Goal: Task Accomplishment & Management: Use online tool/utility

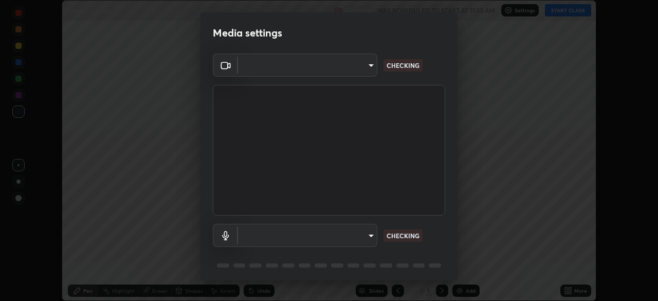
scroll to position [301, 658]
type input "ba13e312339ef8477216ddedc35df2f043033d031c8e6632ccfddaecbc9a7b0e"
click at [356, 236] on body "Erase all Center of Mass Recording WAS SCHEDULED TO START AT 11:55 AM Settings …" at bounding box center [329, 150] width 658 height 301
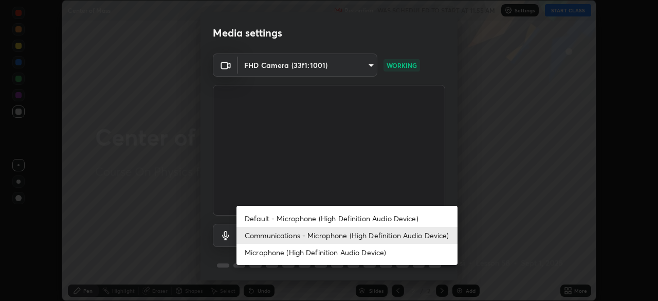
click at [350, 243] on li "Communications - Microphone (High Definition Audio Device)" at bounding box center [347, 235] width 221 height 17
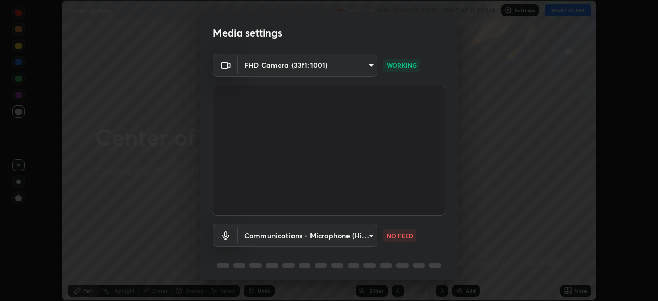
click at [349, 233] on body "Erase all Center of Mass Recording WAS SCHEDULED TO START AT 11:55 AM Settings …" at bounding box center [329, 150] width 658 height 301
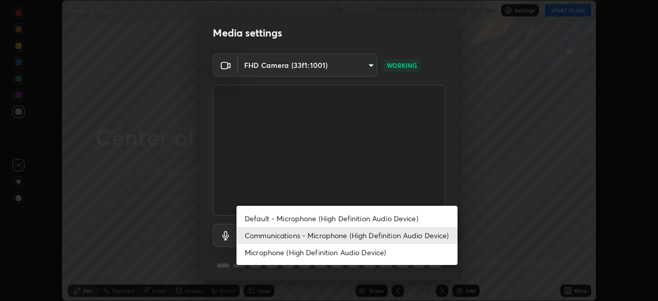
click at [355, 212] on li "Default - Microphone (High Definition Audio Device)" at bounding box center [347, 218] width 221 height 17
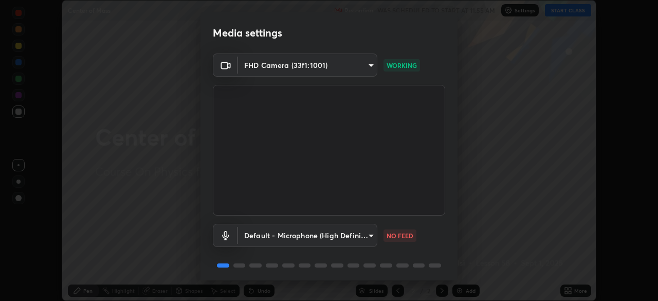
click at [353, 233] on body "Erase all Center of Mass Recording WAS SCHEDULED TO START AT 11:55 AM Settings …" at bounding box center [329, 150] width 658 height 301
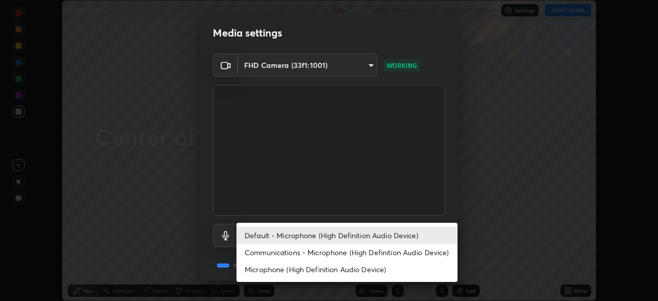
click at [352, 252] on li "Communications - Microphone (High Definition Audio Device)" at bounding box center [347, 252] width 221 height 17
type input "communications"
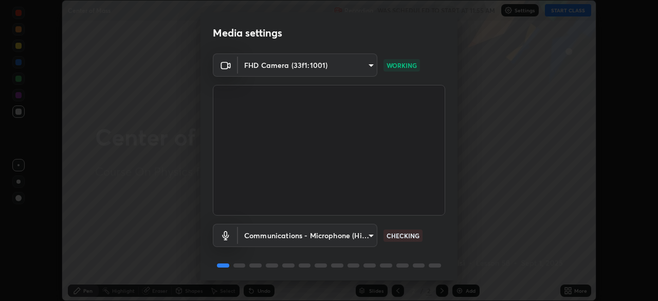
scroll to position [37, 0]
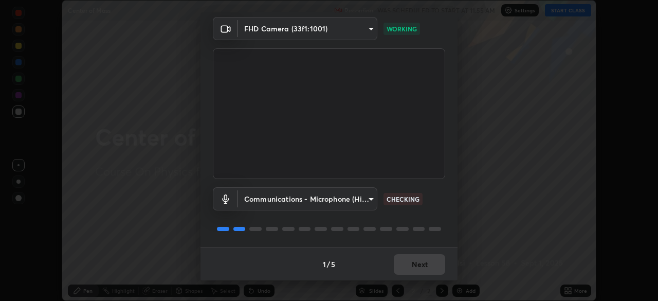
click at [424, 265] on div "1 / 5 Next" at bounding box center [329, 263] width 257 height 33
click at [424, 264] on div "1 / 5 Next" at bounding box center [329, 263] width 257 height 33
click at [421, 268] on div "1 / 5 Next" at bounding box center [329, 263] width 257 height 33
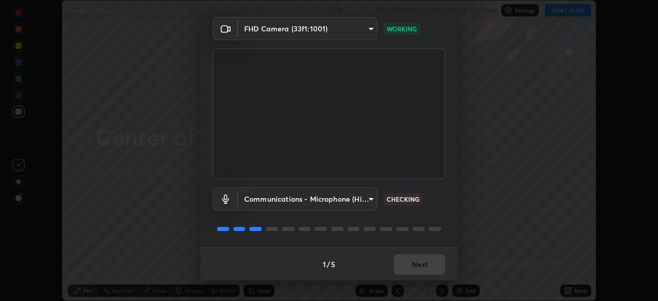
click at [421, 270] on div "1 / 5 Next" at bounding box center [329, 263] width 257 height 33
click at [421, 271] on div "1 / 5 Next" at bounding box center [329, 263] width 257 height 33
click at [422, 276] on div "1 / 5 Next" at bounding box center [329, 263] width 257 height 33
click at [424, 261] on div "1 / 5 Next" at bounding box center [329, 263] width 257 height 33
click at [424, 263] on div "1 / 5 Next" at bounding box center [329, 263] width 257 height 33
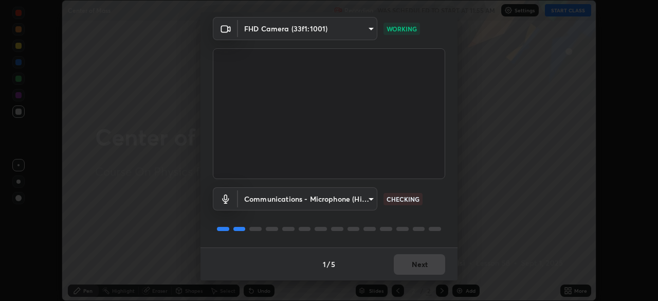
click at [424, 263] on div "1 / 5 Next" at bounding box center [329, 263] width 257 height 33
click at [426, 263] on div "1 / 5 Next" at bounding box center [329, 263] width 257 height 33
click at [427, 264] on div "1 / 5 Next" at bounding box center [329, 263] width 257 height 33
click at [428, 265] on div "1 / 5 Next" at bounding box center [329, 263] width 257 height 33
click at [430, 263] on div "1 / 5 Next" at bounding box center [329, 263] width 257 height 33
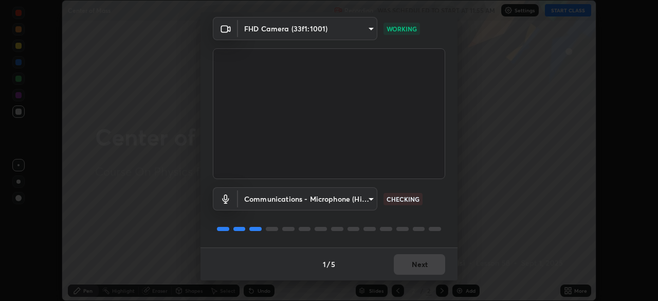
click at [430, 266] on div "1 / 5 Next" at bounding box center [329, 263] width 257 height 33
click at [430, 271] on button "Next" at bounding box center [419, 264] width 51 height 21
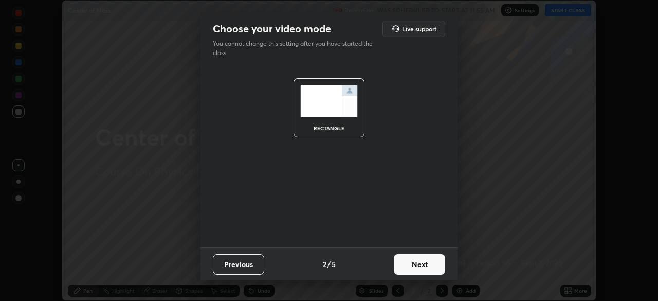
click at [432, 265] on button "Next" at bounding box center [419, 264] width 51 height 21
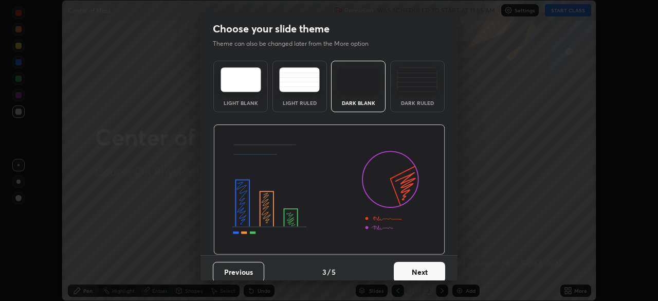
click at [431, 264] on button "Next" at bounding box center [419, 272] width 51 height 21
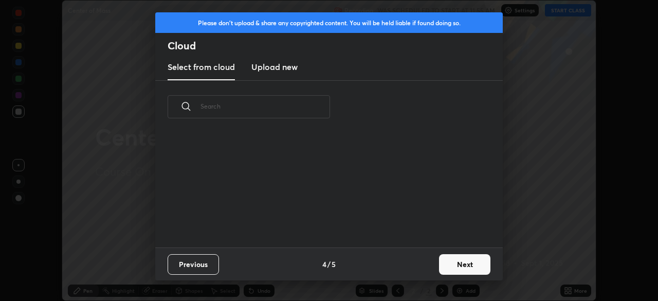
click at [450, 265] on button "Next" at bounding box center [464, 264] width 51 height 21
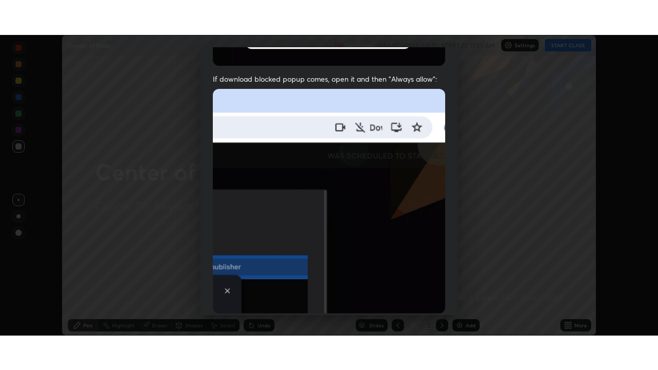
scroll to position [246, 0]
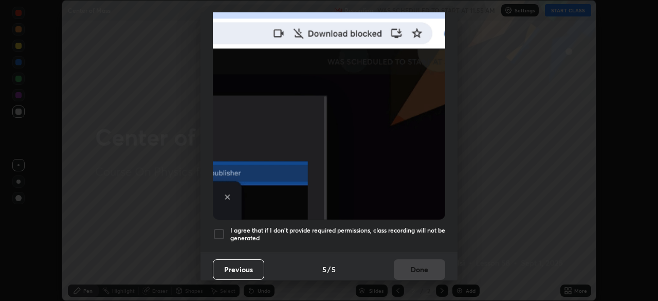
click at [410, 230] on h5 "I agree that if I don't provide required permissions, class recording will not …" at bounding box center [337, 234] width 215 height 16
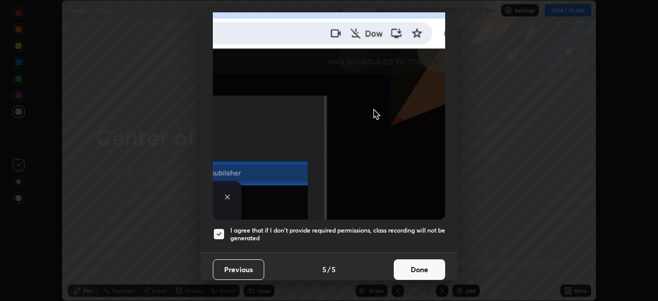
click at [414, 259] on button "Done" at bounding box center [419, 269] width 51 height 21
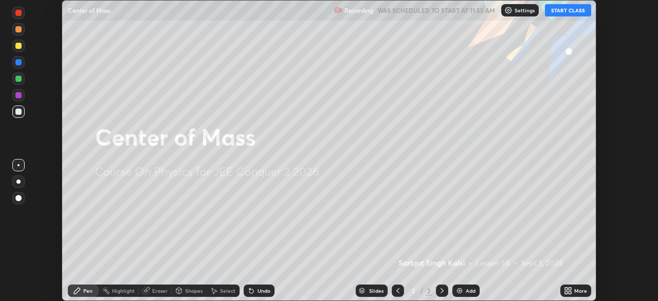
click at [577, 289] on div "More" at bounding box center [580, 290] width 13 height 5
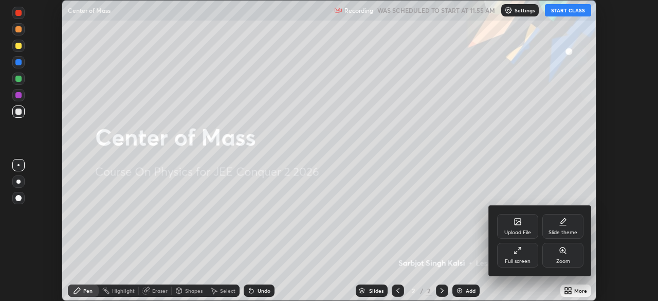
click at [532, 256] on div "Full screen" at bounding box center [517, 255] width 41 height 25
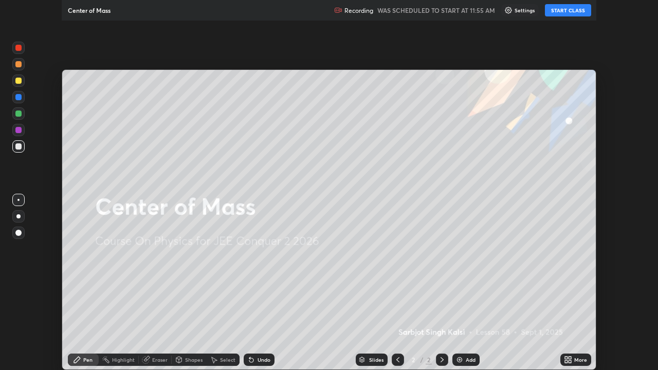
scroll to position [370, 658]
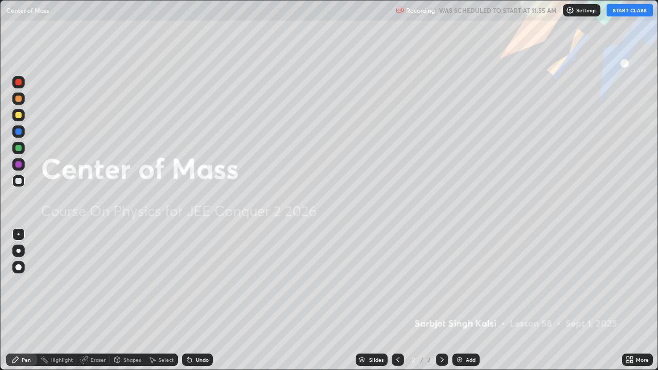
click at [463, 300] on img at bounding box center [460, 360] width 8 height 8
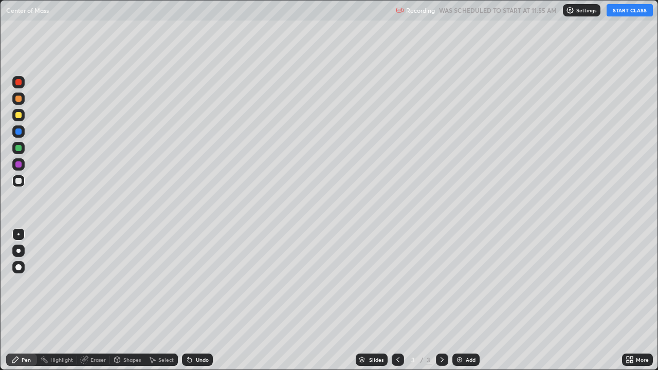
click at [617, 11] on button "START CLASS" at bounding box center [630, 10] width 46 height 12
click at [98, 300] on div "Eraser" at bounding box center [97, 359] width 15 height 5
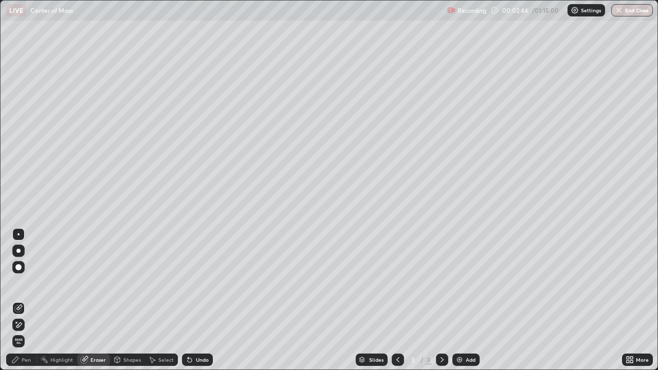
click at [30, 300] on div "Pen" at bounding box center [21, 360] width 31 height 12
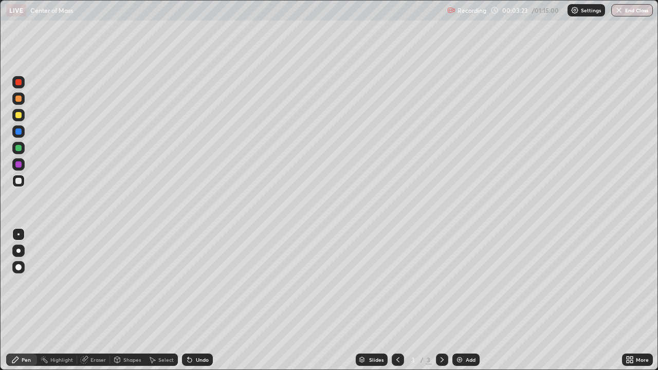
click at [21, 117] on div at bounding box center [18, 115] width 12 height 12
click at [23, 179] on div at bounding box center [18, 181] width 12 height 12
click at [20, 164] on div at bounding box center [18, 164] width 6 height 6
click at [18, 147] on div at bounding box center [18, 148] width 6 height 6
click at [162, 300] on div "Select" at bounding box center [165, 359] width 15 height 5
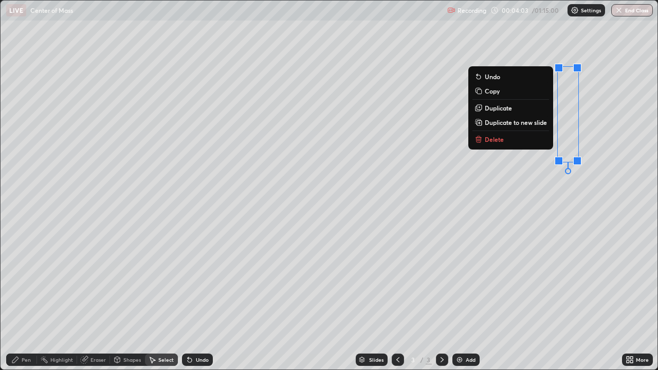
click at [493, 124] on p "Duplicate to new slide" at bounding box center [516, 122] width 62 height 8
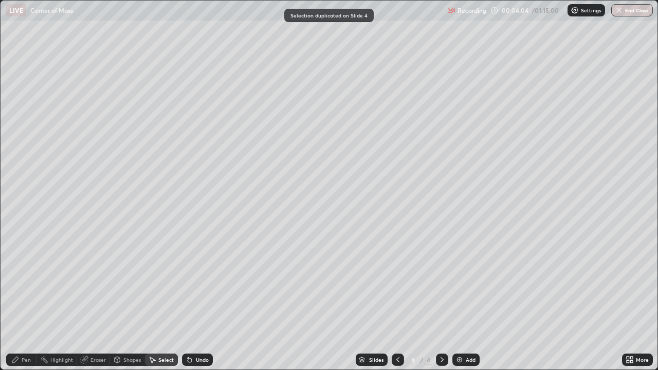
click at [26, 300] on div "Pen" at bounding box center [26, 359] width 9 height 5
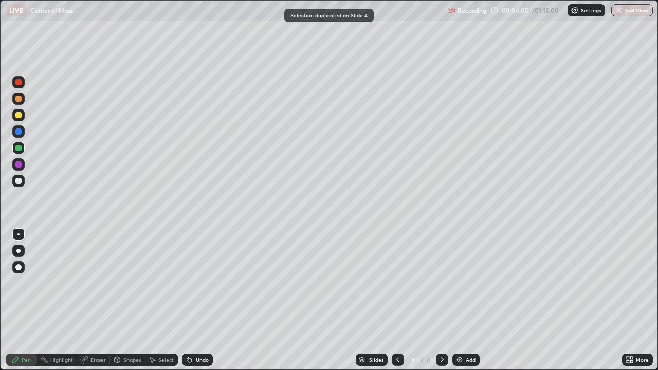
click at [19, 181] on div at bounding box center [18, 181] width 6 height 6
click at [192, 300] on icon at bounding box center [190, 360] width 8 height 8
click at [196, 300] on div "Undo" at bounding box center [202, 359] width 13 height 5
click at [198, 300] on div "Undo" at bounding box center [202, 359] width 13 height 5
click at [198, 300] on div "Undo" at bounding box center [197, 360] width 31 height 12
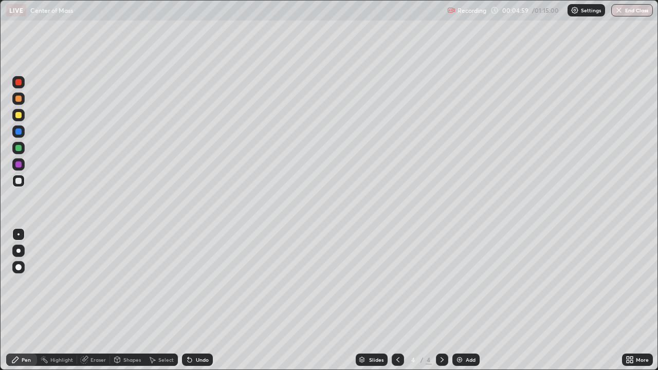
click at [19, 112] on div at bounding box center [18, 115] width 6 height 6
click at [159, 300] on div "Select" at bounding box center [165, 359] width 15 height 5
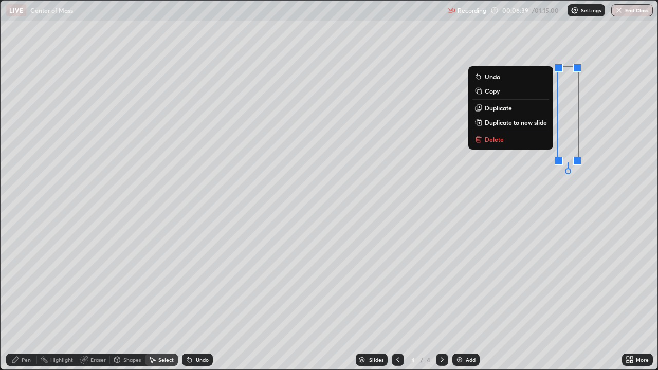
click at [506, 122] on p "Duplicate to new slide" at bounding box center [516, 122] width 62 height 8
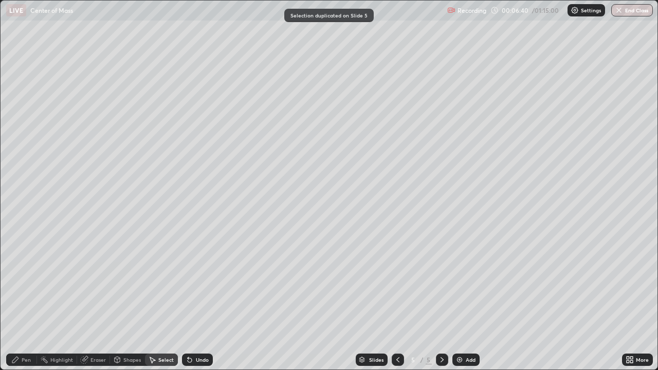
click at [26, 300] on div "Pen" at bounding box center [26, 359] width 9 height 5
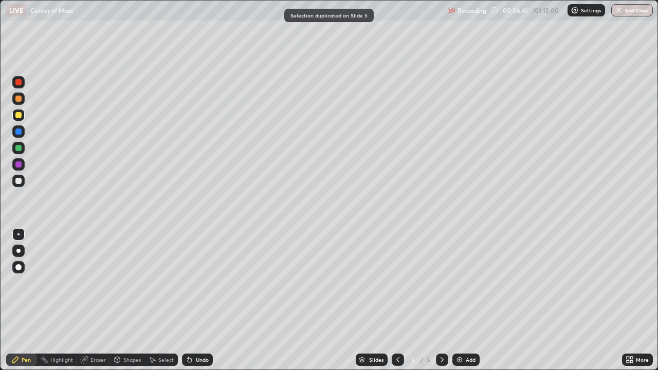
click at [21, 180] on div at bounding box center [18, 181] width 6 height 6
click at [19, 115] on div at bounding box center [18, 115] width 6 height 6
click at [474, 300] on div "Add" at bounding box center [465, 360] width 27 height 12
click at [21, 180] on div at bounding box center [18, 181] width 6 height 6
click at [21, 183] on div at bounding box center [18, 181] width 12 height 12
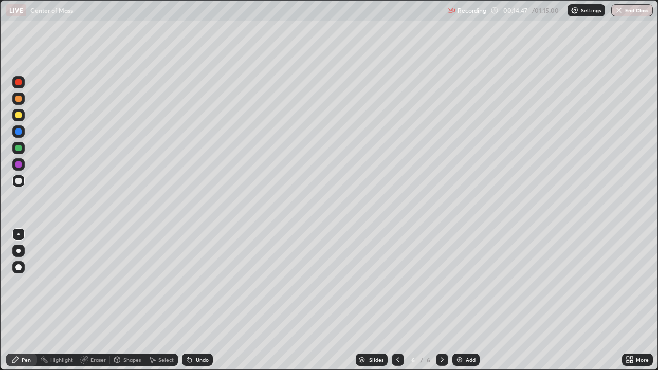
click at [24, 117] on div at bounding box center [18, 115] width 12 height 12
click at [93, 300] on div "Eraser" at bounding box center [97, 359] width 15 height 5
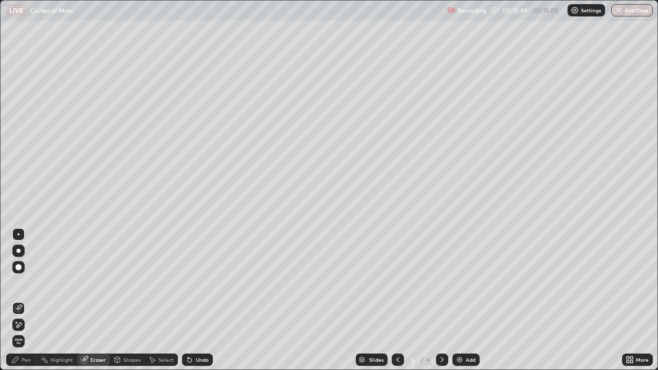
click at [29, 300] on div "Pen" at bounding box center [26, 359] width 9 height 5
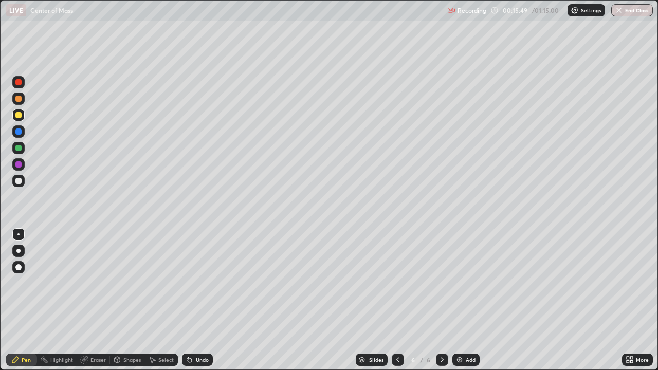
click at [23, 181] on div at bounding box center [18, 181] width 12 height 12
click at [101, 300] on div "Eraser" at bounding box center [97, 359] width 15 height 5
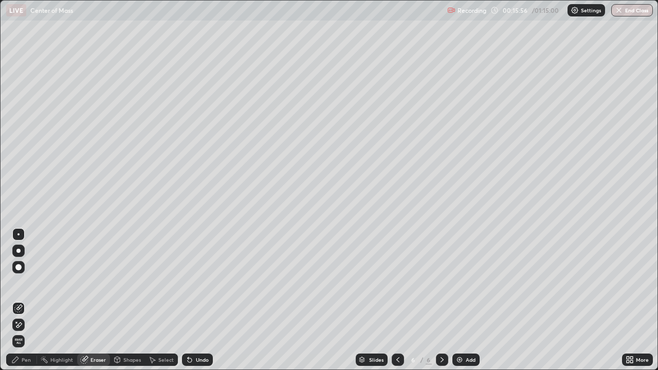
click at [23, 300] on div at bounding box center [18, 325] width 12 height 12
click at [30, 300] on div "Pen" at bounding box center [26, 359] width 9 height 5
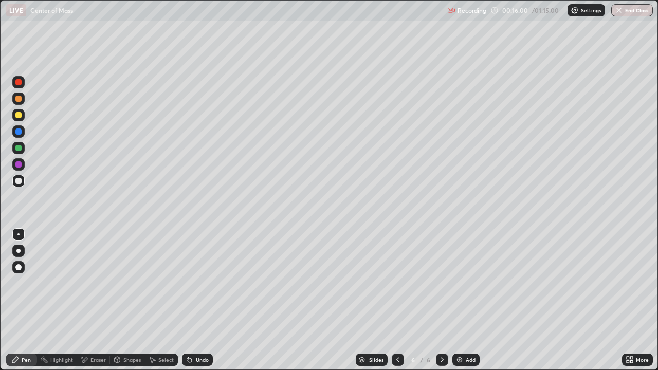
click at [23, 114] on div at bounding box center [18, 115] width 12 height 12
click at [20, 146] on div at bounding box center [18, 148] width 6 height 6
click at [16, 187] on div at bounding box center [18, 181] width 12 height 12
click at [23, 83] on div at bounding box center [18, 82] width 12 height 12
click at [23, 182] on div at bounding box center [18, 181] width 12 height 12
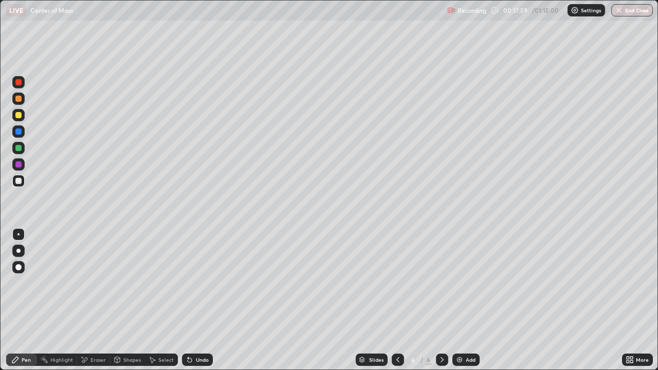
click at [92, 300] on div "Eraser" at bounding box center [97, 359] width 15 height 5
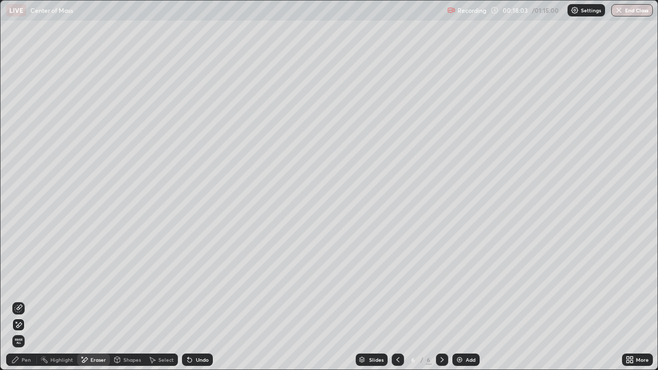
click at [25, 300] on div "Pen" at bounding box center [26, 359] width 9 height 5
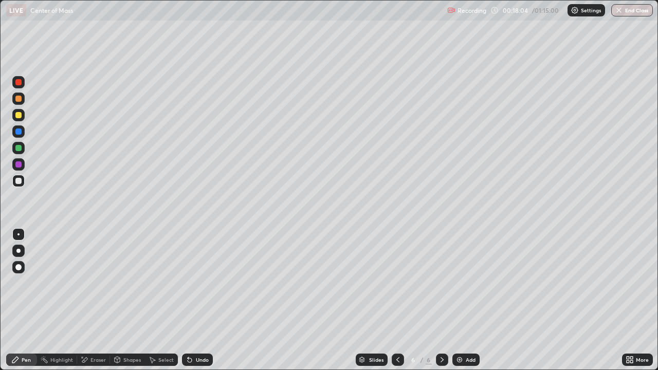
click at [16, 117] on div at bounding box center [18, 115] width 6 height 6
click at [20, 185] on div at bounding box center [18, 181] width 12 height 12
click at [19, 178] on div at bounding box center [18, 181] width 6 height 6
click at [398, 300] on icon at bounding box center [398, 360] width 8 height 8
click at [441, 300] on icon at bounding box center [442, 360] width 8 height 8
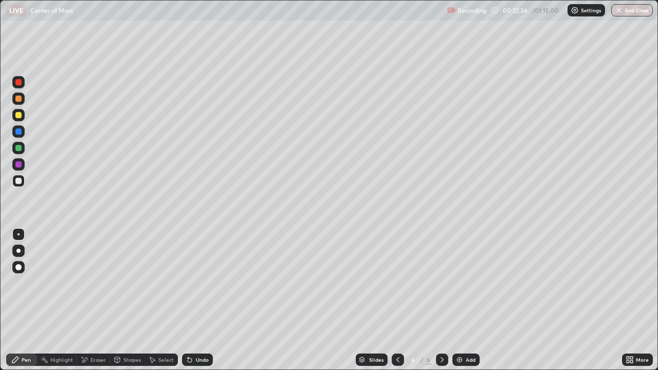
click at [399, 300] on icon at bounding box center [398, 360] width 8 height 8
click at [442, 300] on icon at bounding box center [442, 360] width 8 height 8
click at [469, 300] on div "Add" at bounding box center [471, 359] width 10 height 5
click at [461, 300] on div "Add" at bounding box center [465, 360] width 27 height 12
click at [22, 116] on div at bounding box center [18, 115] width 12 height 12
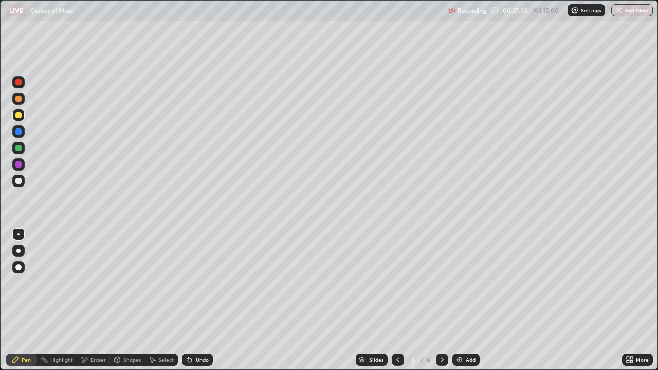
click at [19, 148] on div at bounding box center [18, 148] width 6 height 6
click at [20, 115] on div at bounding box center [18, 115] width 6 height 6
click at [21, 148] on div at bounding box center [18, 148] width 6 height 6
click at [464, 300] on div "Add" at bounding box center [465, 360] width 27 height 12
click at [397, 300] on icon at bounding box center [398, 360] width 8 height 8
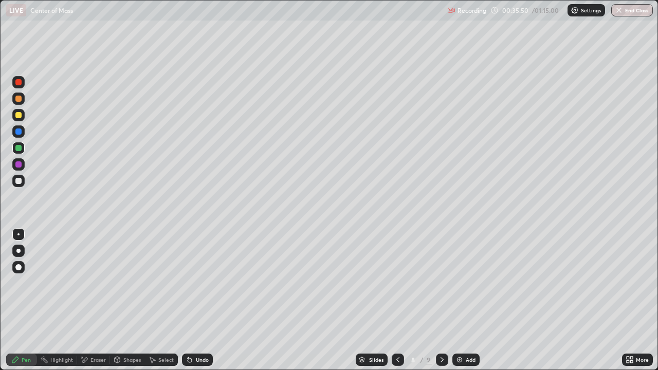
click at [437, 300] on div at bounding box center [442, 360] width 12 height 12
click at [21, 182] on div at bounding box center [18, 181] width 6 height 6
click at [18, 152] on div at bounding box center [18, 148] width 12 height 12
click at [21, 186] on div at bounding box center [18, 181] width 12 height 12
click at [17, 149] on div at bounding box center [18, 148] width 6 height 6
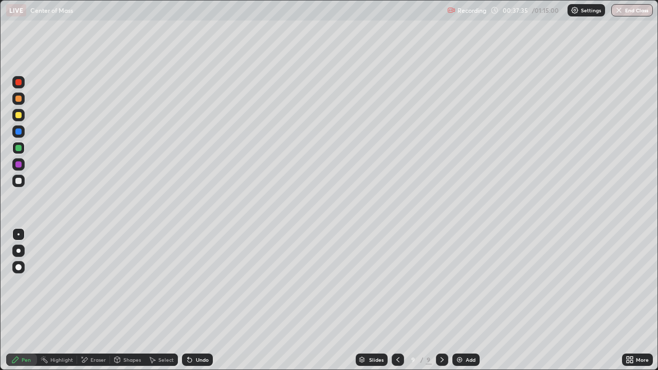
click at [20, 182] on div at bounding box center [18, 181] width 6 height 6
click at [24, 116] on div at bounding box center [18, 115] width 12 height 12
click at [23, 149] on div at bounding box center [18, 148] width 12 height 12
click at [19, 180] on div at bounding box center [18, 181] width 6 height 6
click at [157, 300] on div "Select" at bounding box center [161, 360] width 33 height 12
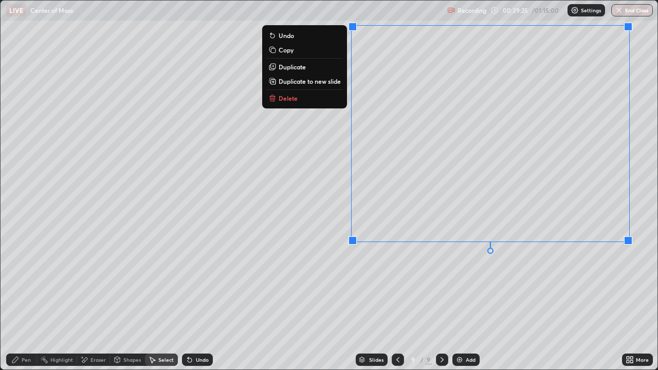
click at [294, 98] on p "Delete" at bounding box center [288, 98] width 19 height 8
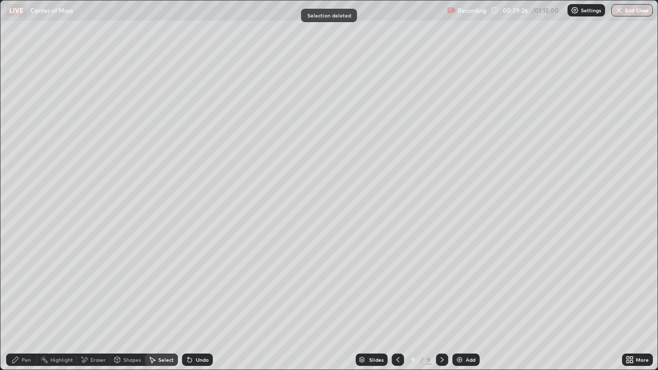
click at [196, 300] on div "Undo" at bounding box center [197, 360] width 31 height 12
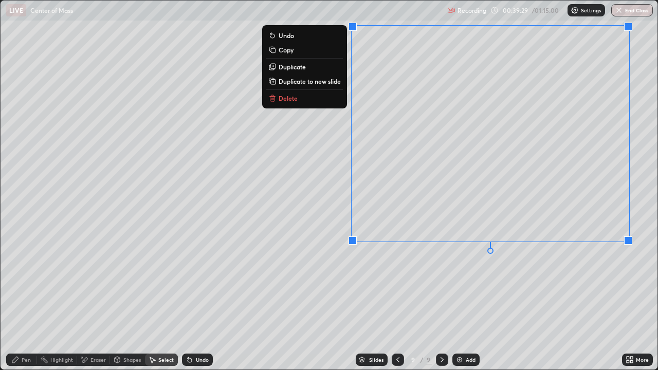
click at [298, 83] on p "Duplicate to new slide" at bounding box center [310, 81] width 62 height 8
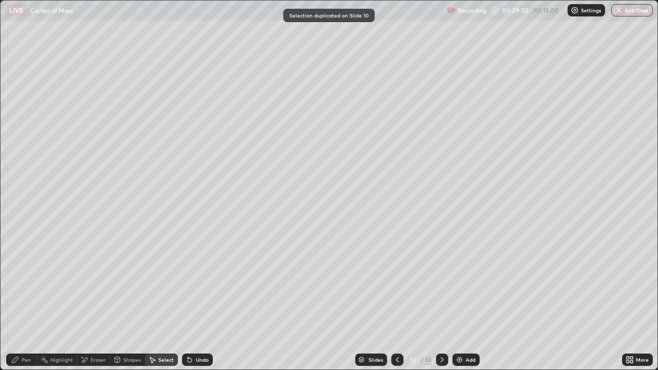
click at [91, 300] on div "Eraser" at bounding box center [97, 359] width 15 height 5
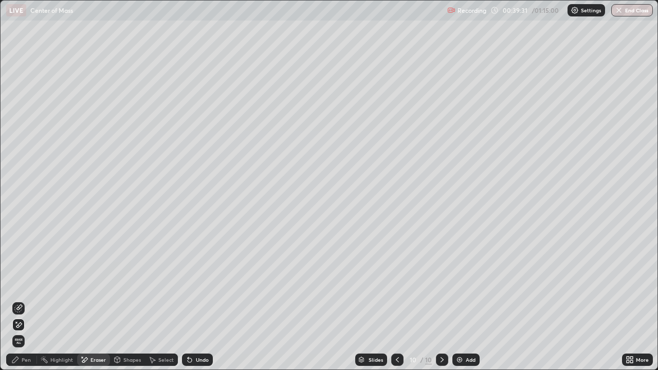
click at [17, 300] on icon at bounding box center [15, 360] width 8 height 8
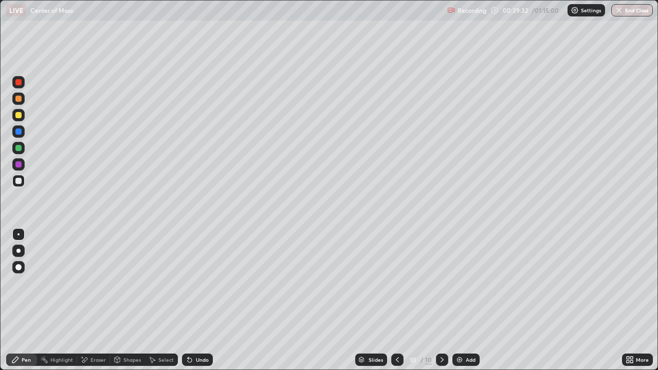
click at [17, 180] on div at bounding box center [18, 181] width 6 height 6
click at [203, 300] on div "Undo" at bounding box center [202, 359] width 13 height 5
click at [197, 300] on div "Undo" at bounding box center [202, 359] width 13 height 5
click at [102, 300] on div "Eraser" at bounding box center [97, 359] width 15 height 5
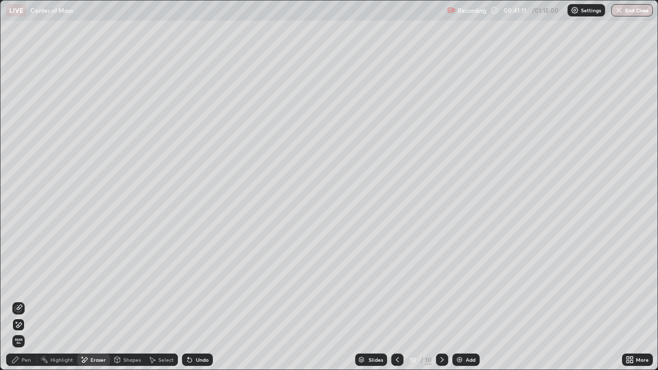
click at [25, 300] on div "Pen" at bounding box center [26, 359] width 9 height 5
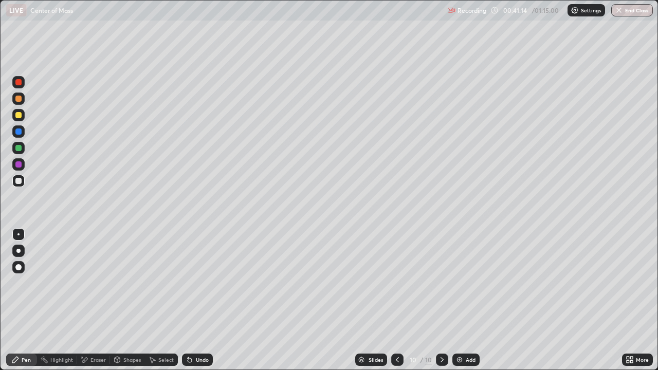
click at [99, 300] on div "Eraser" at bounding box center [97, 359] width 15 height 5
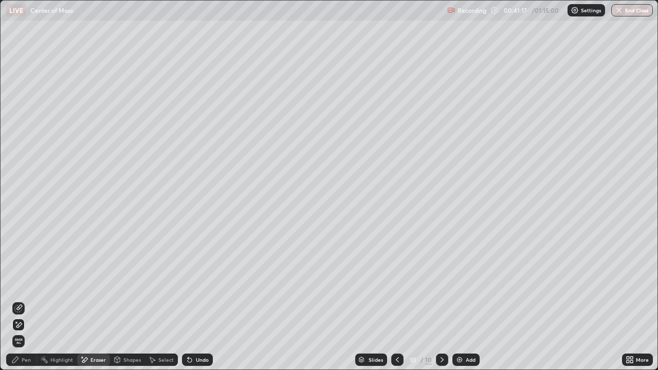
click at [29, 300] on div "Pen" at bounding box center [26, 359] width 9 height 5
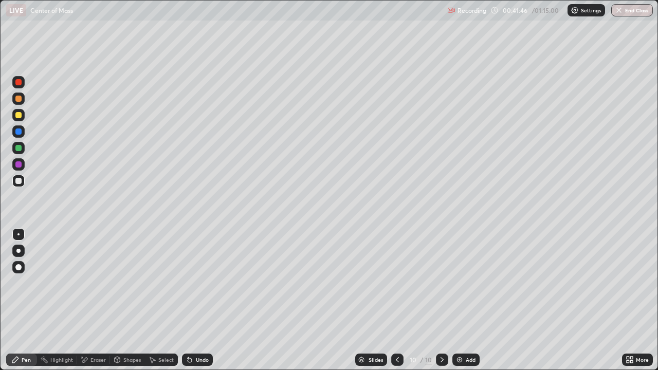
click at [462, 300] on img at bounding box center [460, 360] width 8 height 8
click at [395, 300] on icon at bounding box center [398, 360] width 8 height 8
click at [441, 300] on icon at bounding box center [442, 359] width 3 height 5
click at [395, 300] on icon at bounding box center [398, 360] width 8 height 8
click at [442, 300] on icon at bounding box center [442, 360] width 8 height 8
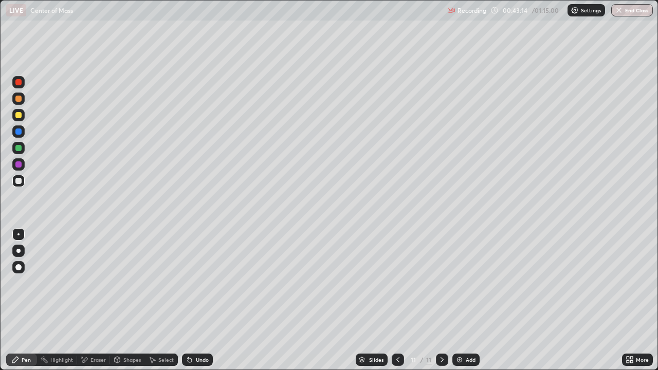
click at [21, 114] on div at bounding box center [18, 115] width 6 height 6
click at [197, 300] on div "Undo" at bounding box center [202, 359] width 13 height 5
click at [17, 180] on div at bounding box center [18, 181] width 6 height 6
click at [17, 115] on div at bounding box center [18, 115] width 6 height 6
click at [19, 182] on div at bounding box center [18, 181] width 6 height 6
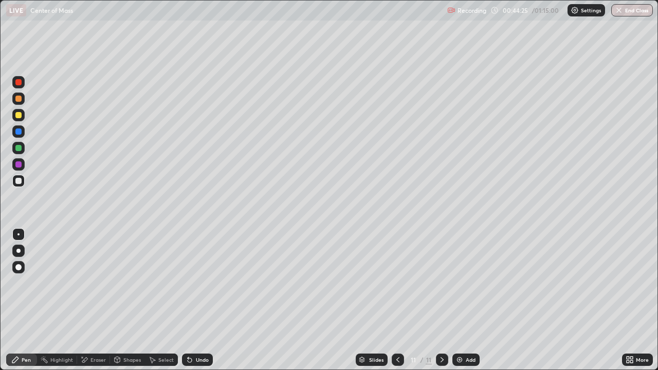
click at [13, 116] on div at bounding box center [18, 115] width 12 height 12
click at [192, 300] on icon at bounding box center [190, 360] width 8 height 8
click at [17, 181] on div at bounding box center [18, 181] width 6 height 6
click at [18, 149] on div at bounding box center [18, 148] width 6 height 6
click at [16, 165] on div at bounding box center [18, 164] width 6 height 6
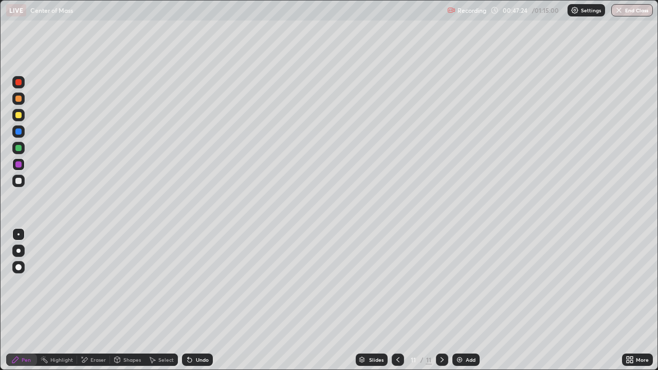
click at [18, 183] on div at bounding box center [18, 181] width 6 height 6
click at [16, 161] on div at bounding box center [18, 164] width 6 height 6
click at [17, 147] on div at bounding box center [18, 148] width 6 height 6
click at [17, 185] on div at bounding box center [18, 181] width 12 height 12
click at [90, 300] on div "Eraser" at bounding box center [93, 360] width 33 height 12
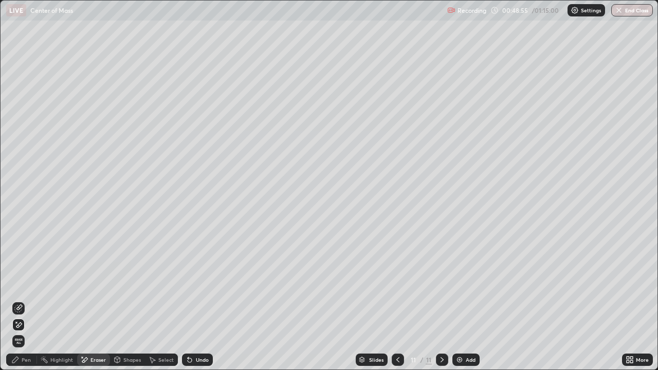
click at [22, 300] on div "Pen" at bounding box center [21, 360] width 31 height 12
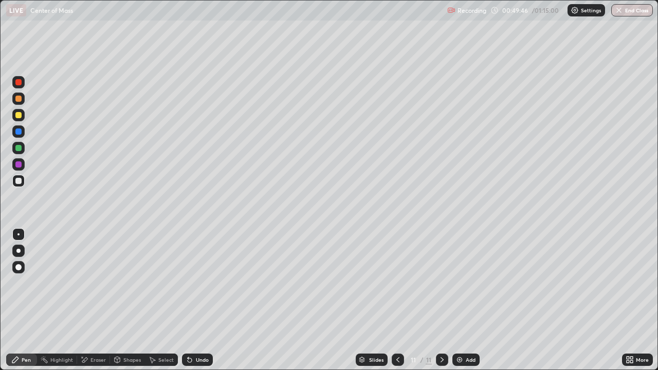
click at [16, 164] on div at bounding box center [18, 164] width 6 height 6
click at [465, 300] on div "Add" at bounding box center [465, 360] width 27 height 12
click at [394, 300] on div at bounding box center [398, 360] width 12 height 12
click at [155, 300] on icon at bounding box center [152, 360] width 8 height 8
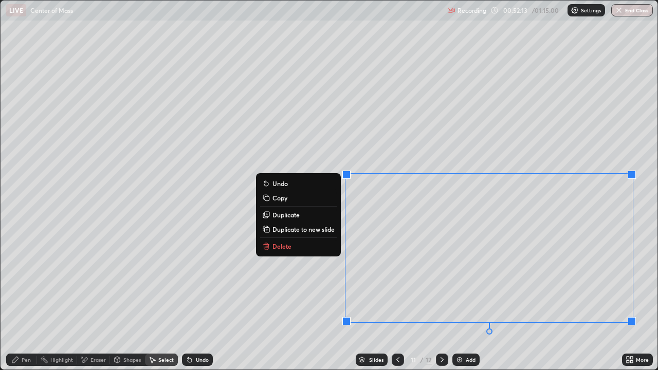
click at [303, 229] on p "Duplicate to new slide" at bounding box center [304, 229] width 62 height 8
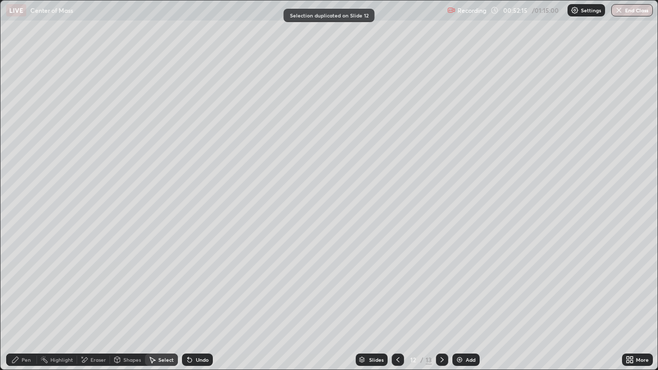
click at [21, 300] on div "Pen" at bounding box center [21, 360] width 31 height 12
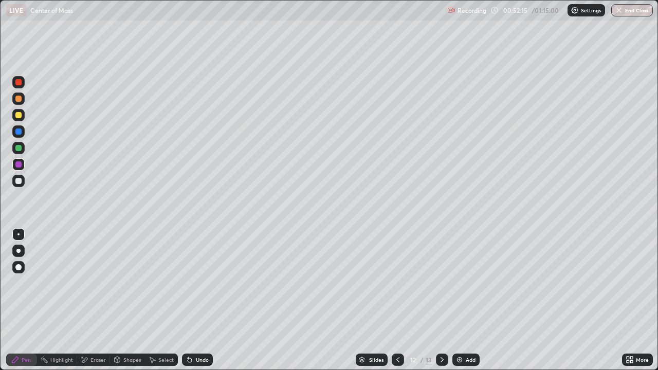
click at [17, 180] on div at bounding box center [18, 181] width 6 height 6
click at [196, 300] on div "Undo" at bounding box center [202, 359] width 13 height 5
click at [196, 300] on div "Undo" at bounding box center [197, 360] width 31 height 12
click at [193, 300] on div "Undo" at bounding box center [197, 360] width 31 height 12
click at [189, 300] on icon at bounding box center [190, 360] width 4 height 4
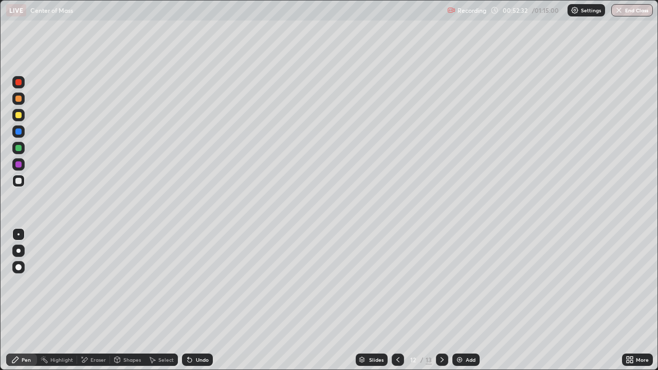
click at [192, 300] on div "Undo" at bounding box center [197, 360] width 31 height 12
click at [196, 300] on div "Undo" at bounding box center [202, 359] width 13 height 5
click at [20, 116] on div at bounding box center [18, 115] width 6 height 6
click at [18, 146] on div at bounding box center [18, 148] width 6 height 6
click at [191, 300] on icon at bounding box center [190, 360] width 8 height 8
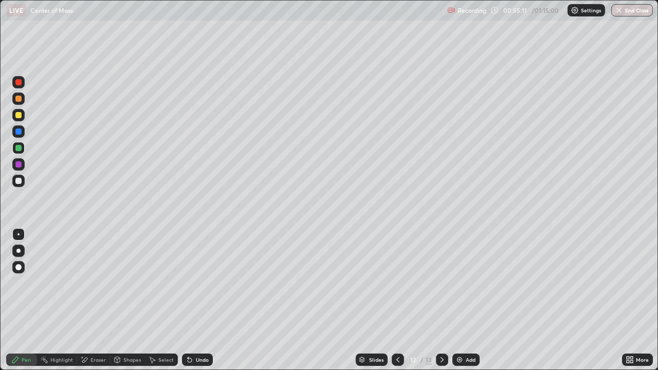
click at [17, 178] on div at bounding box center [18, 181] width 6 height 6
click at [397, 300] on icon at bounding box center [398, 360] width 8 height 8
click at [438, 300] on icon at bounding box center [442, 360] width 8 height 8
click at [19, 178] on div at bounding box center [18, 181] width 6 height 6
click at [188, 300] on icon at bounding box center [190, 360] width 4 height 4
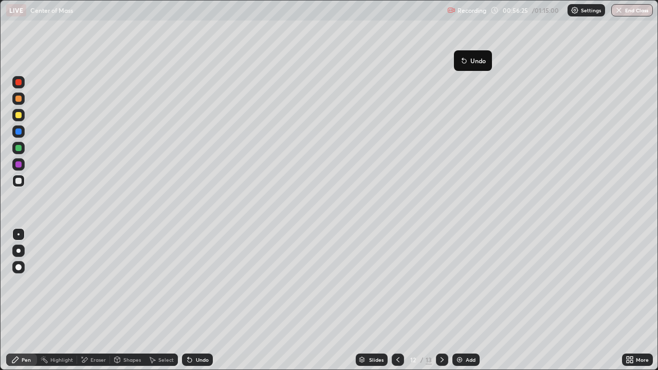
click at [461, 55] on button "Undo" at bounding box center [473, 61] width 30 height 12
click at [19, 180] on div at bounding box center [18, 181] width 6 height 6
click at [203, 300] on div "Undo" at bounding box center [202, 359] width 13 height 5
click at [90, 300] on div "Eraser" at bounding box center [97, 359] width 15 height 5
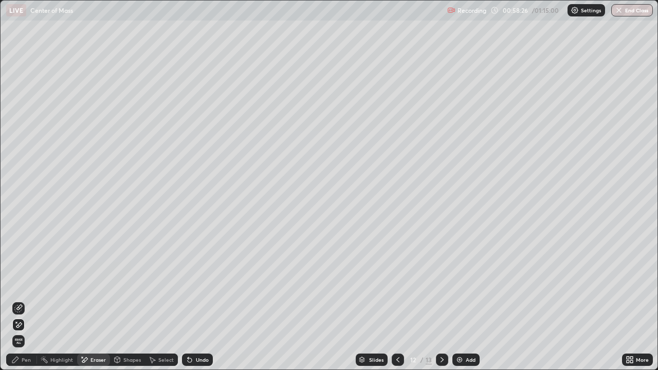
click at [27, 300] on div "Pen" at bounding box center [26, 359] width 9 height 5
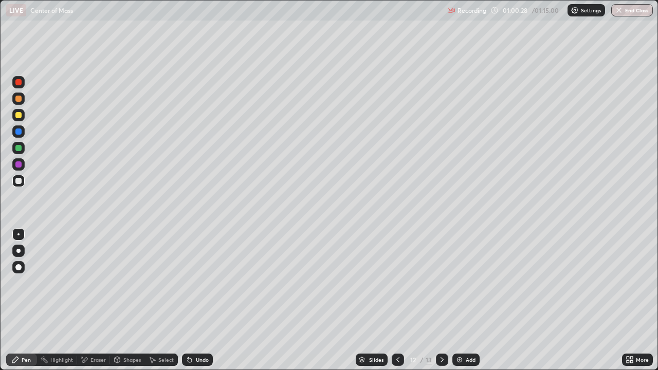
click at [441, 300] on icon at bounding box center [442, 360] width 8 height 8
click at [21, 183] on div at bounding box center [18, 181] width 12 height 12
click at [19, 148] on div at bounding box center [18, 148] width 6 height 6
click at [19, 117] on div at bounding box center [18, 115] width 6 height 6
click at [16, 147] on div at bounding box center [18, 148] width 6 height 6
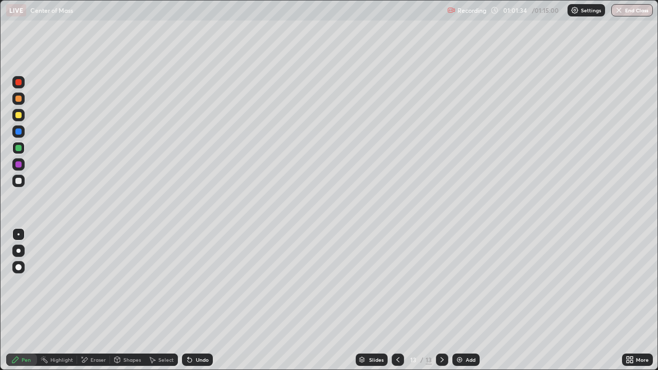
click at [15, 111] on div at bounding box center [18, 115] width 12 height 12
click at [21, 183] on div at bounding box center [18, 181] width 6 height 6
click at [18, 183] on div at bounding box center [18, 181] width 6 height 6
click at [15, 167] on div at bounding box center [18, 164] width 6 height 6
click at [191, 300] on icon at bounding box center [190, 360] width 8 height 8
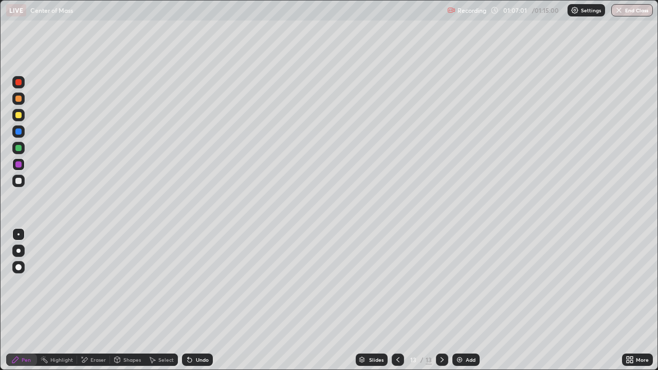
click at [196, 300] on div "Undo" at bounding box center [202, 359] width 13 height 5
click at [19, 181] on div at bounding box center [18, 181] width 6 height 6
click at [17, 182] on div at bounding box center [18, 181] width 6 height 6
click at [20, 150] on div at bounding box center [18, 148] width 6 height 6
click at [19, 181] on div at bounding box center [18, 181] width 6 height 6
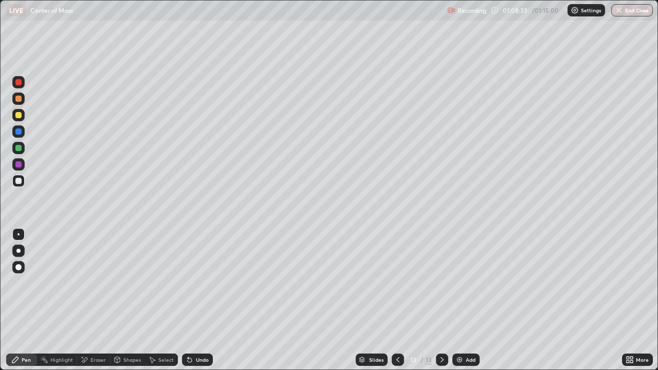
click at [17, 113] on div at bounding box center [18, 115] width 6 height 6
click at [14, 181] on div at bounding box center [18, 181] width 12 height 12
click at [22, 111] on div at bounding box center [18, 115] width 12 height 12
click at [18, 117] on div at bounding box center [18, 115] width 6 height 6
click at [626, 15] on button "End Class" at bounding box center [632, 10] width 41 height 12
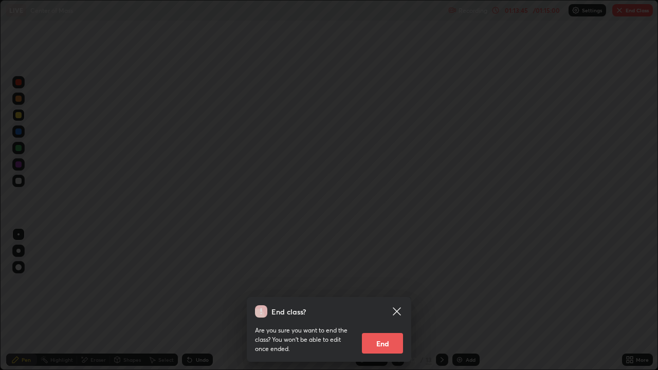
click at [378, 300] on button "End" at bounding box center [382, 343] width 41 height 21
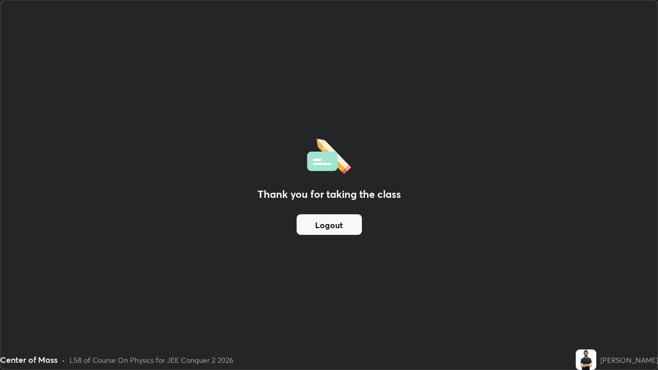
click at [340, 218] on button "Logout" at bounding box center [329, 224] width 65 height 21
